Goal: Information Seeking & Learning: Learn about a topic

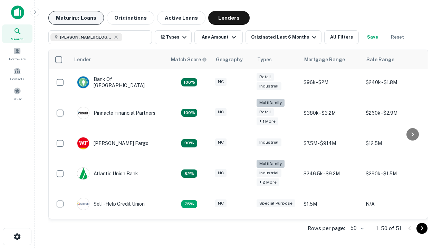
click at [76, 18] on button "Maturing Loans" at bounding box center [76, 18] width 56 height 14
